Goal: Transaction & Acquisition: Purchase product/service

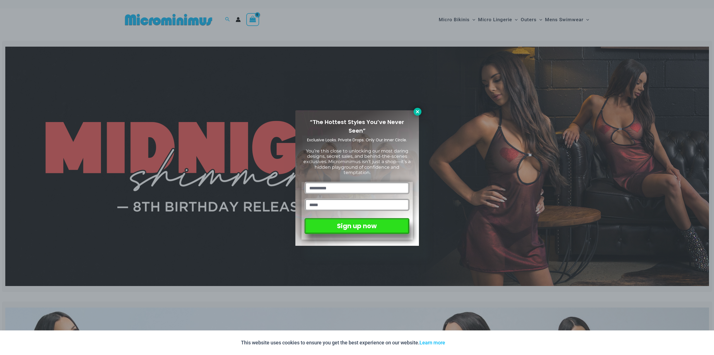
click at [418, 114] on icon at bounding box center [417, 111] width 5 height 5
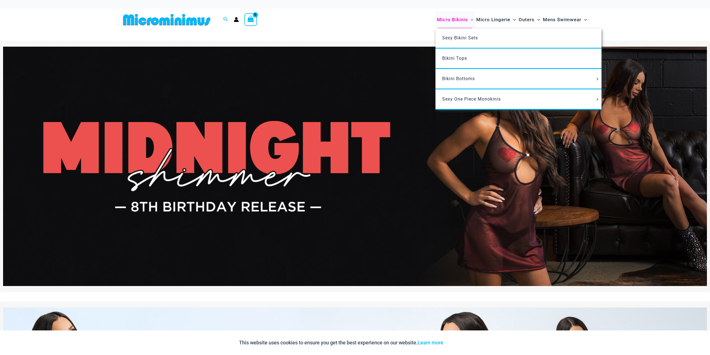
click at [444, 18] on span "Micro Bikinis" at bounding box center [452, 20] width 31 height 14
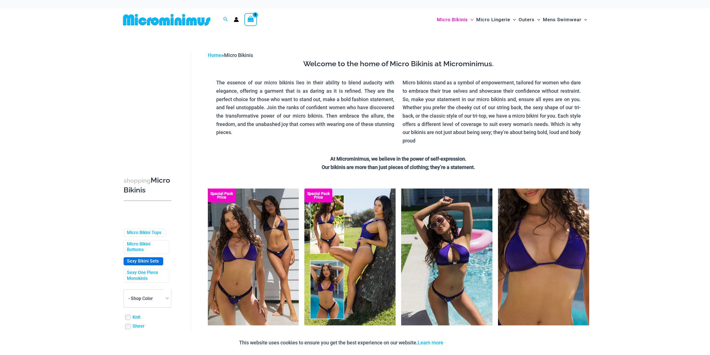
click at [146, 264] on link "Sexy Bikini Sets" at bounding box center [143, 261] width 32 height 6
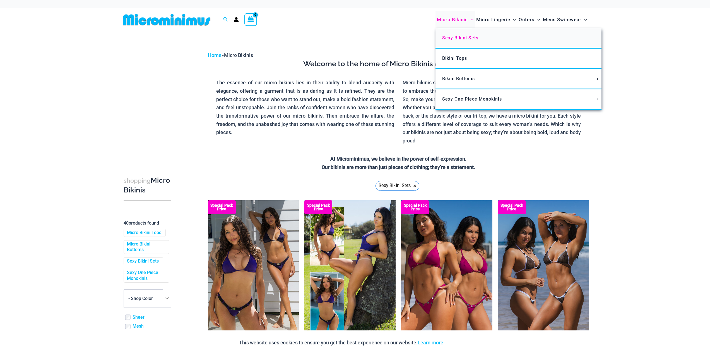
click at [460, 35] on span "Sexy Bikini Sets" at bounding box center [460, 37] width 36 height 5
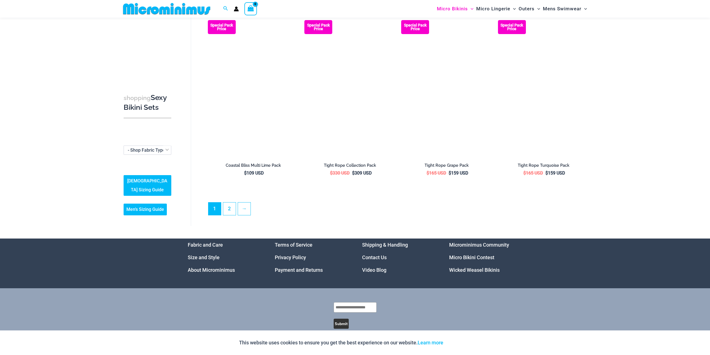
scroll to position [1289, 0]
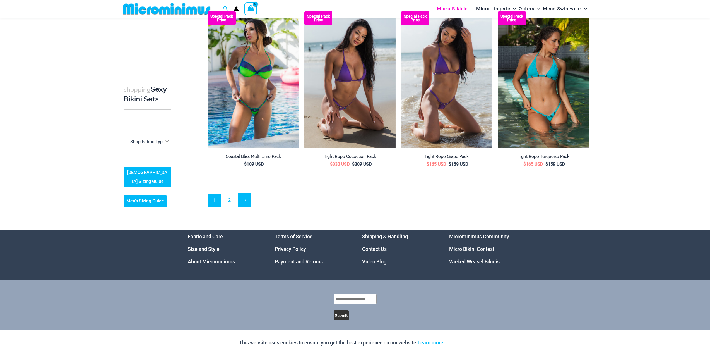
click at [247, 202] on link "→" at bounding box center [244, 199] width 13 height 13
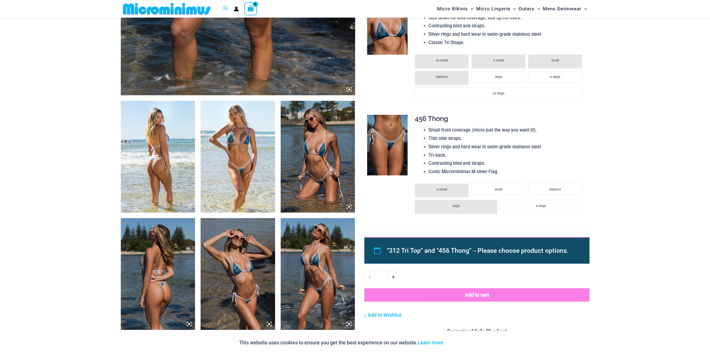
scroll to position [321, 0]
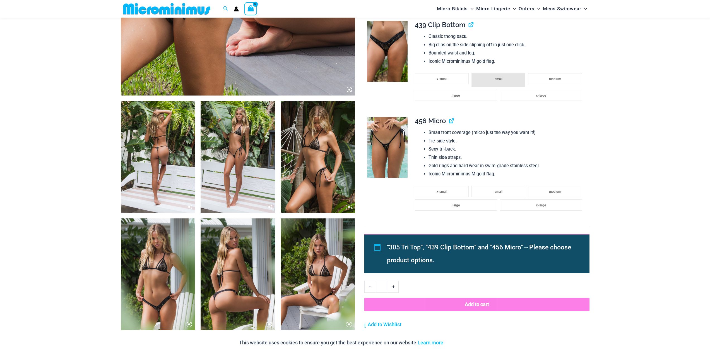
scroll to position [321, 0]
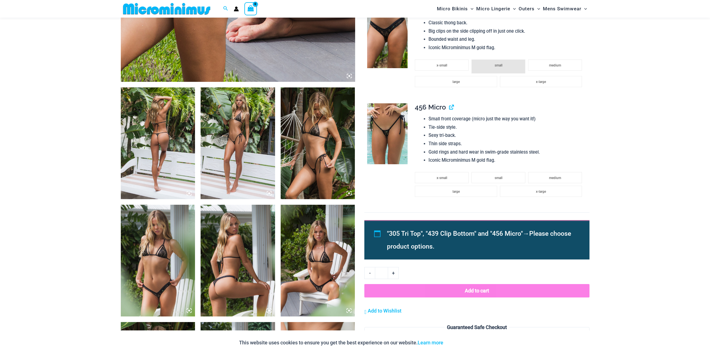
click at [313, 138] on img at bounding box center [318, 143] width 74 height 112
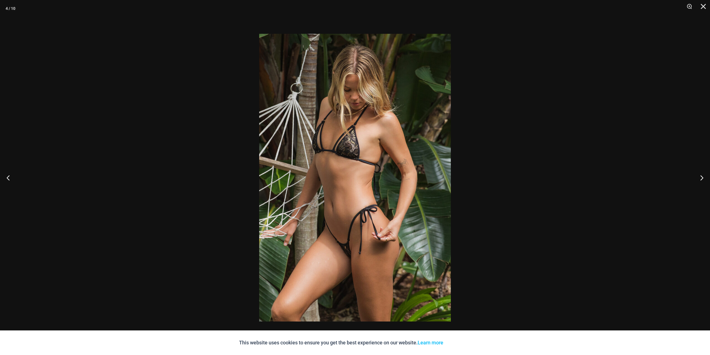
click at [349, 148] on img at bounding box center [355, 177] width 192 height 287
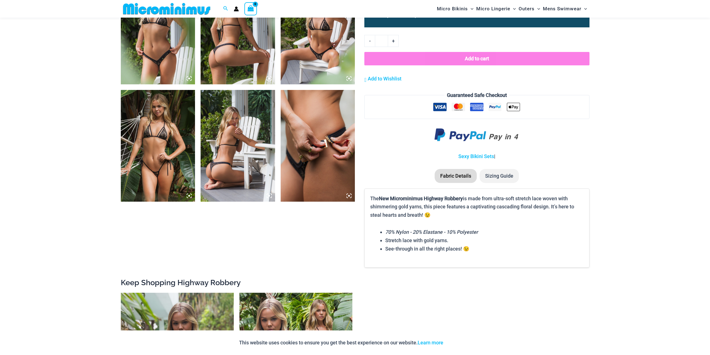
scroll to position [553, 0]
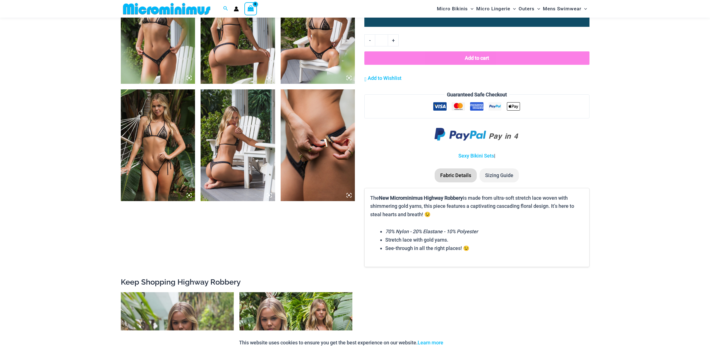
click at [316, 57] on img at bounding box center [318, 28] width 74 height 112
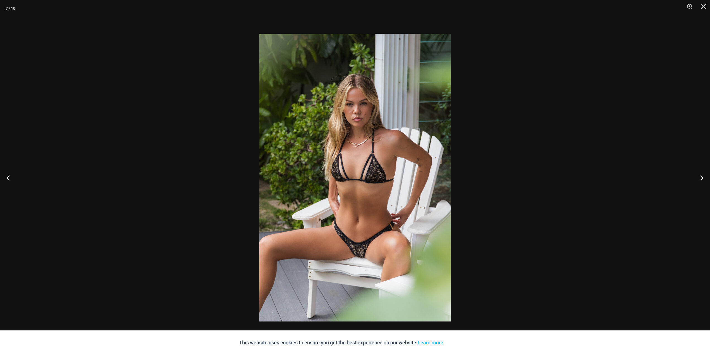
click at [337, 110] on img at bounding box center [355, 177] width 192 height 287
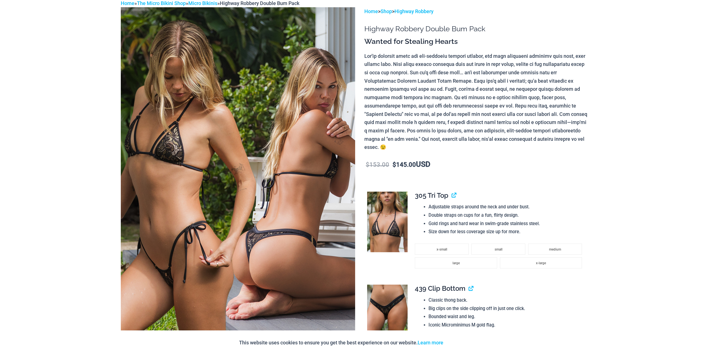
scroll to position [0, 0]
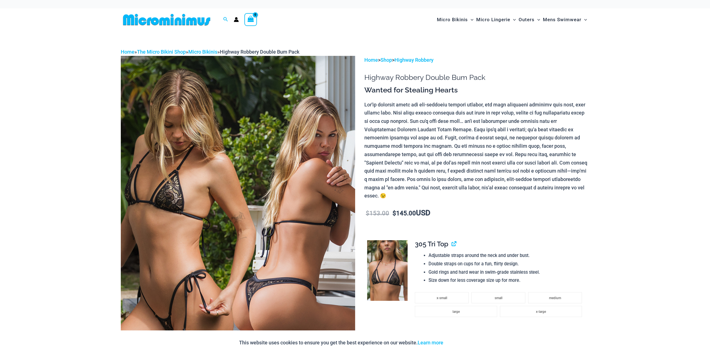
click at [386, 258] on img at bounding box center [387, 270] width 40 height 61
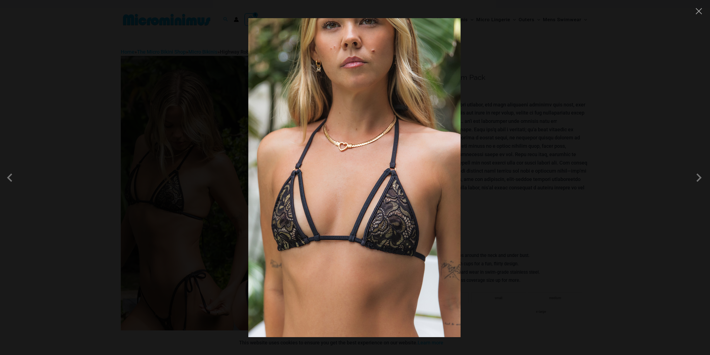
click at [377, 224] on img at bounding box center [354, 177] width 212 height 319
click at [587, 73] on div at bounding box center [355, 177] width 710 height 355
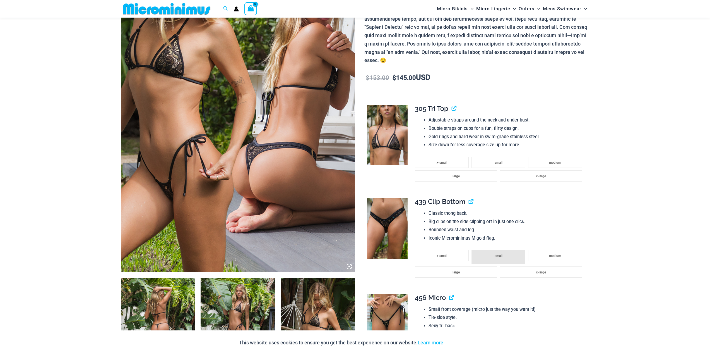
scroll to position [181, 0]
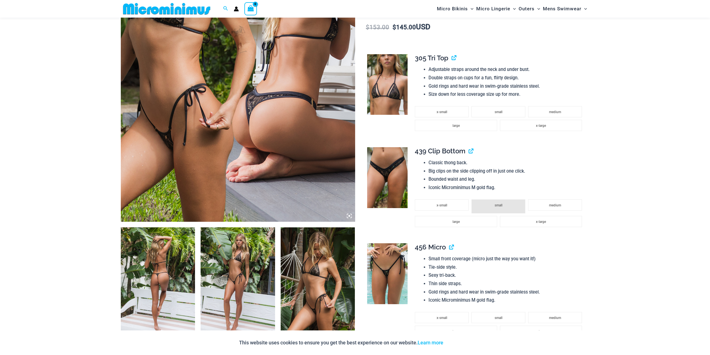
click at [387, 272] on img at bounding box center [387, 273] width 40 height 61
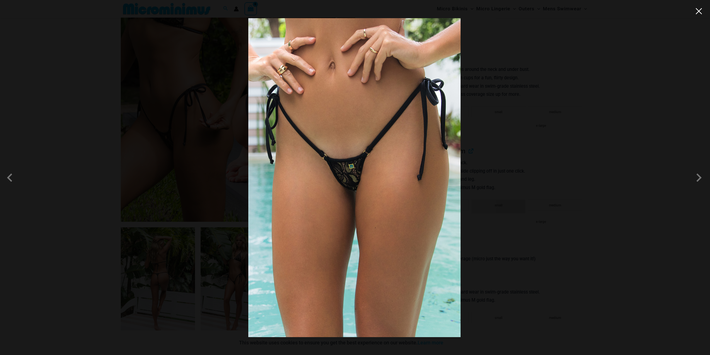
click at [703, 15] on button "Close" at bounding box center [699, 11] width 8 height 8
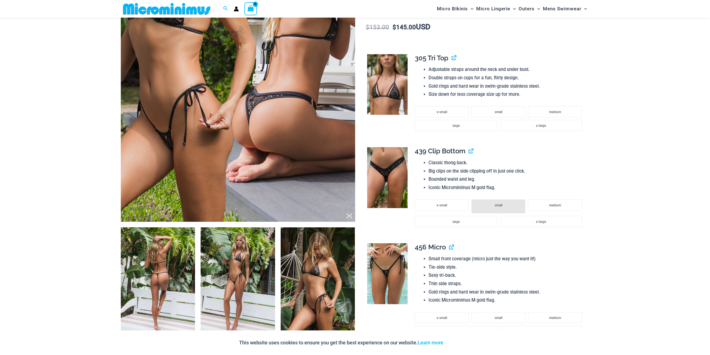
click at [219, 280] on img at bounding box center [238, 283] width 74 height 112
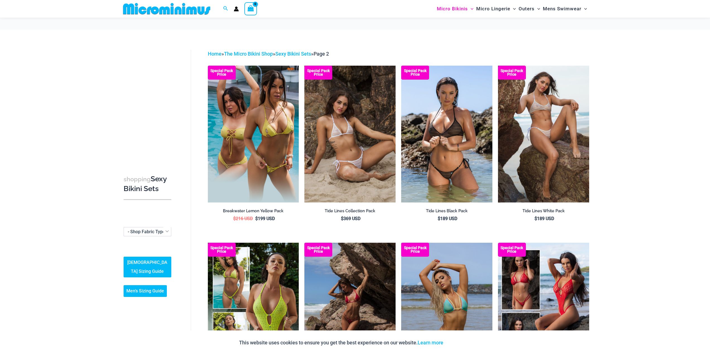
scroll to position [105, 0]
